Goal: Transaction & Acquisition: Purchase product/service

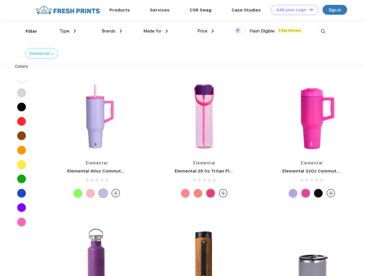
click at [292, 10] on link "Add your Logo Design Tool" at bounding box center [294, 10] width 47 height 10
click at [0, 0] on div "Design Tool" at bounding box center [0, 0] width 0 height 0
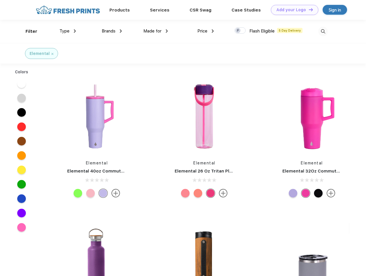
click at [308, 9] on link "Add your Logo Design Tool" at bounding box center [294, 10] width 47 height 10
click at [28, 31] on div "Filter" at bounding box center [32, 31] width 12 height 7
click at [68, 31] on span "Type" at bounding box center [64, 30] width 10 height 5
click at [112, 31] on span "Brands" at bounding box center [109, 30] width 14 height 5
click at [156, 31] on span "Made for" at bounding box center [152, 30] width 18 height 5
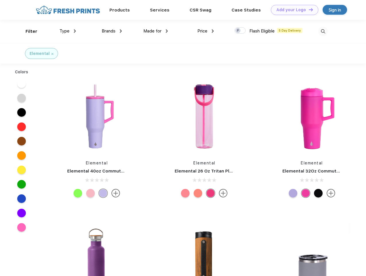
click at [206, 31] on span "Price" at bounding box center [202, 30] width 10 height 5
click at [240, 31] on div at bounding box center [239, 30] width 11 height 6
click at [238, 31] on input "checkbox" at bounding box center [236, 29] width 4 height 4
click at [323, 31] on img at bounding box center [322, 31] width 9 height 9
